Goal: Transaction & Acquisition: Purchase product/service

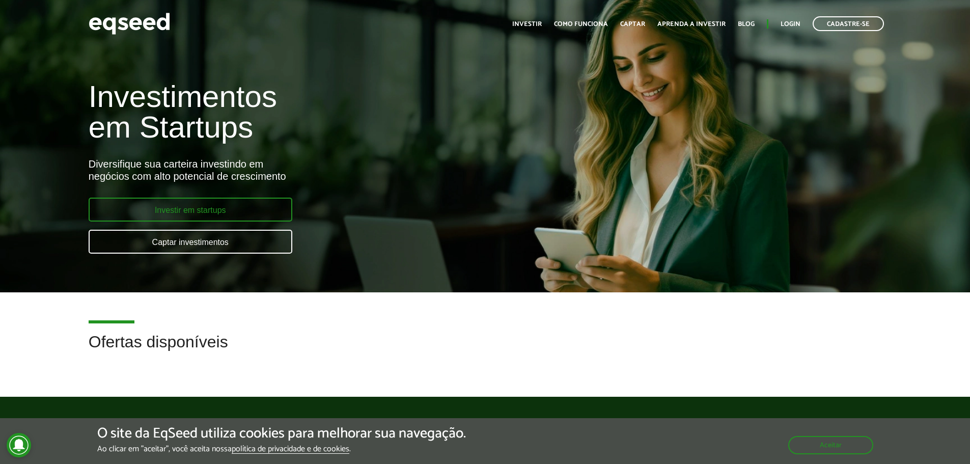
click at [248, 202] on link "Investir em startups" at bounding box center [191, 210] width 204 height 24
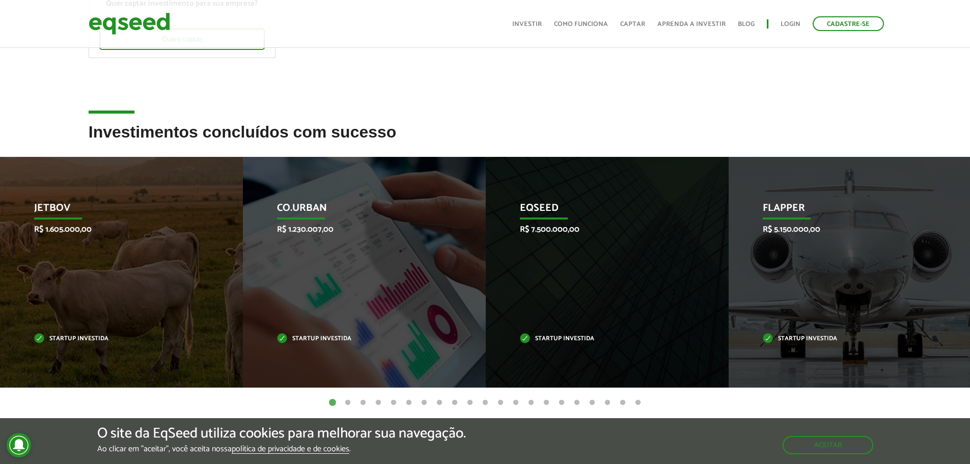
scroll to position [255, 0]
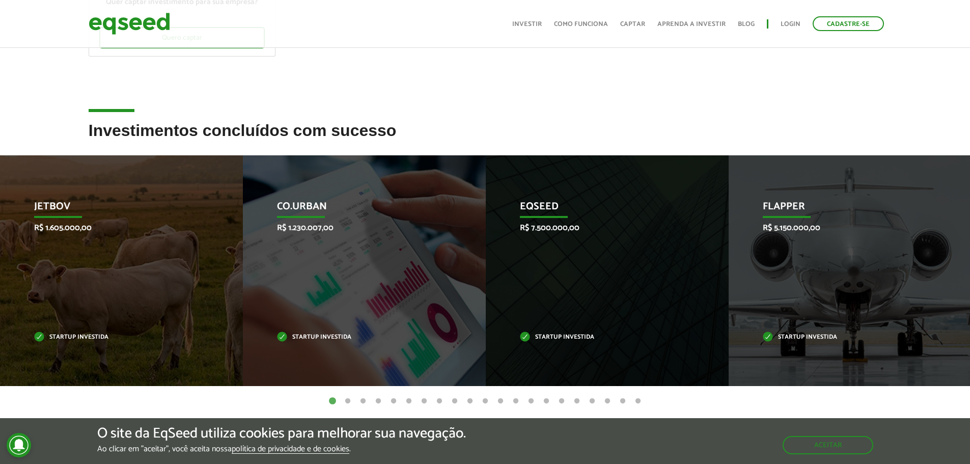
click at [347, 403] on button "2" at bounding box center [348, 401] width 10 height 10
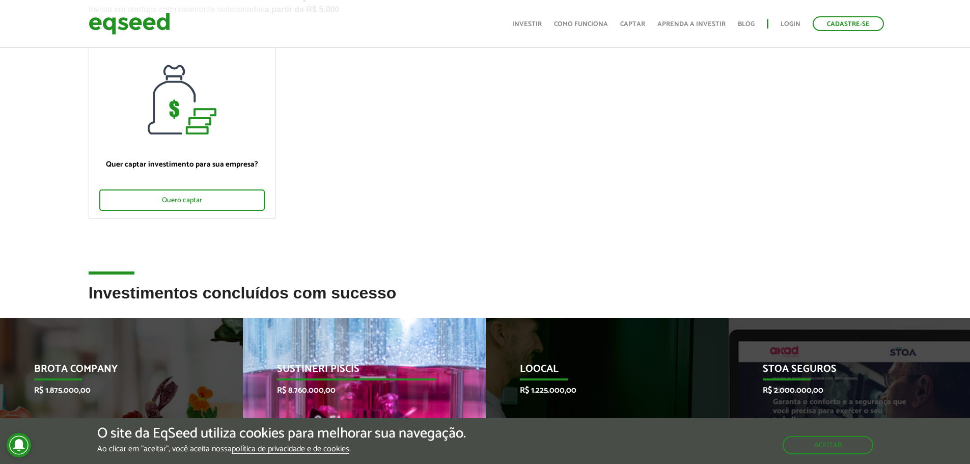
scroll to position [0, 0]
